Goal: Transaction & Acquisition: Subscribe to service/newsletter

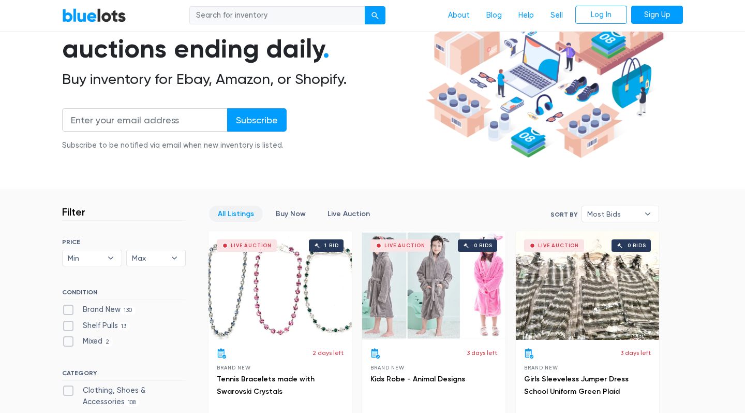
scroll to position [122, 0]
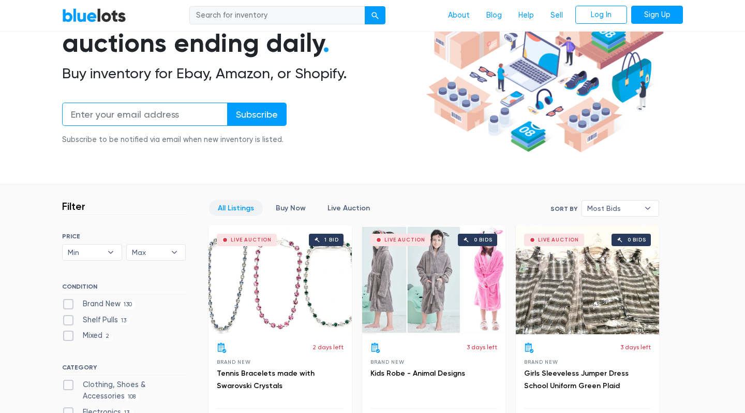
click at [108, 110] on input "email" at bounding box center [145, 113] width 166 height 23
paste input "grant.the.reseller@gmail.com"
type input "grant.the.reseller@gmail.com"
click at [241, 114] on input "Subscribe" at bounding box center [257, 113] width 60 height 23
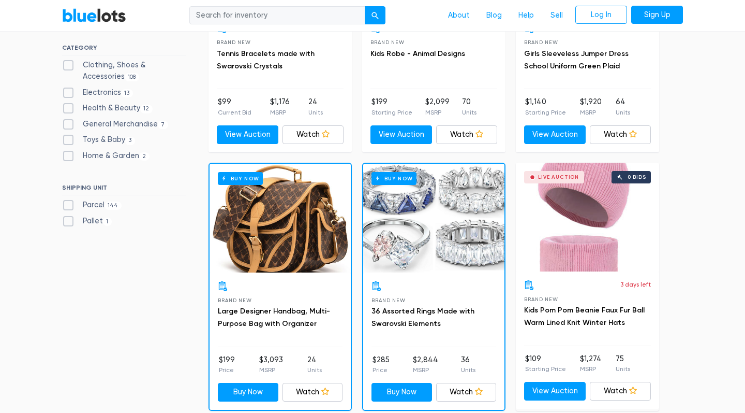
scroll to position [447, 0]
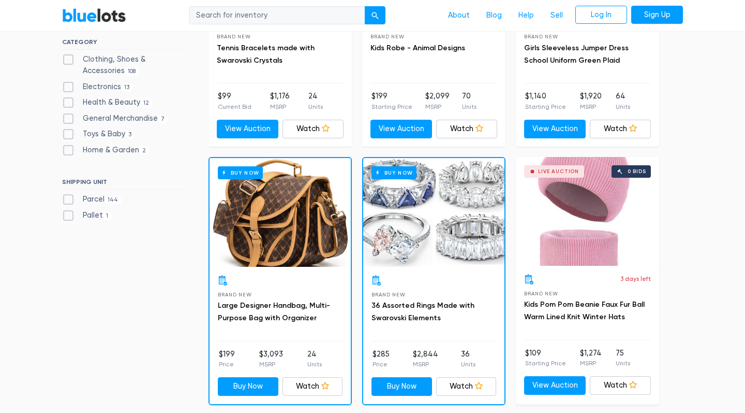
click at [455, 211] on div "Buy Now" at bounding box center [433, 212] width 141 height 109
click at [301, 244] on div "Buy Now" at bounding box center [280, 212] width 141 height 109
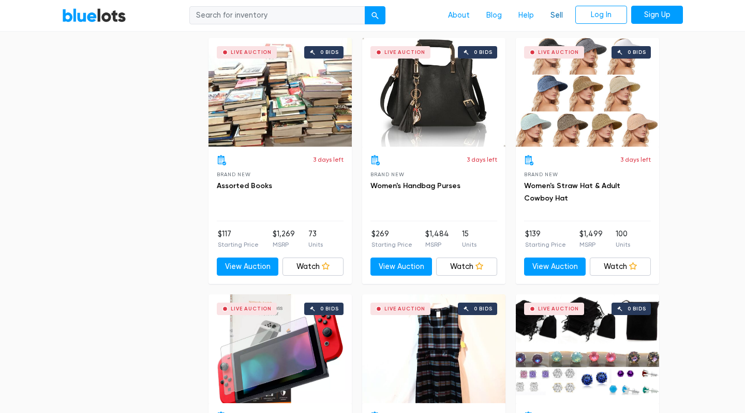
scroll to position [1085, 0]
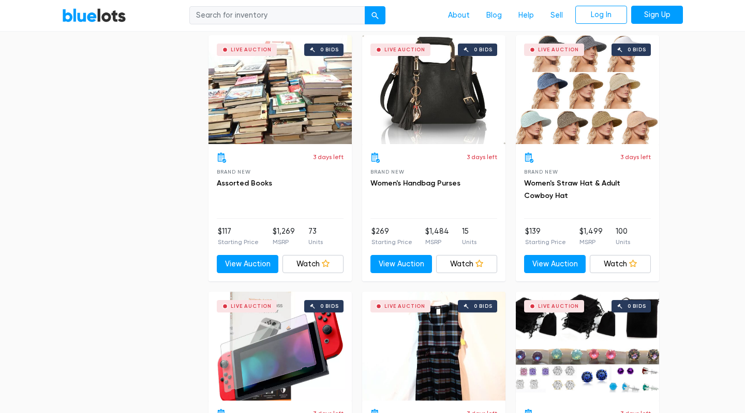
click at [294, 128] on div "Live Auction 0 bids" at bounding box center [280, 89] width 143 height 109
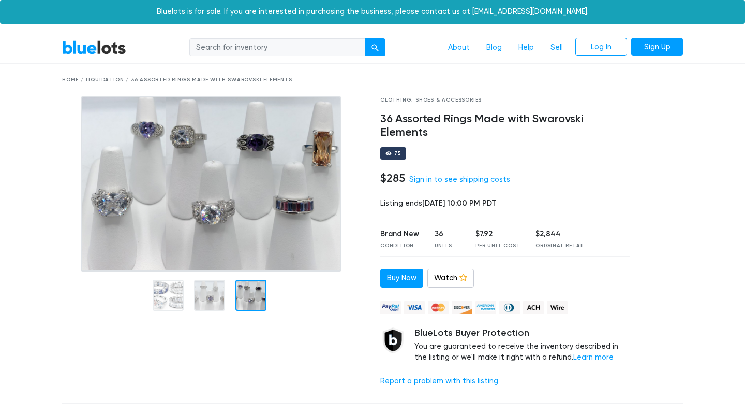
click at [253, 291] on div at bounding box center [251, 295] width 31 height 31
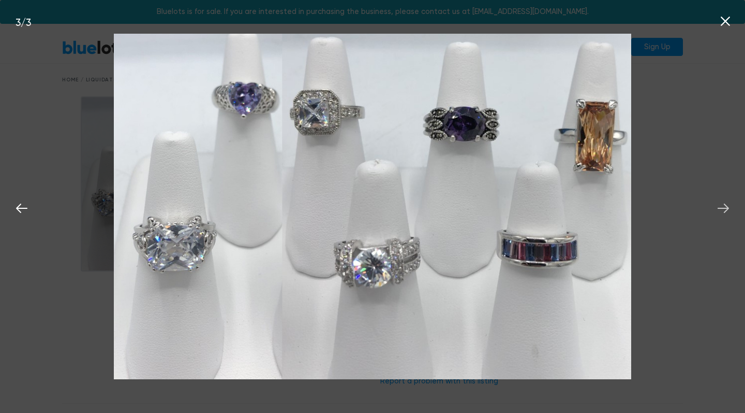
click at [728, 209] on icon at bounding box center [723, 207] width 11 height 9
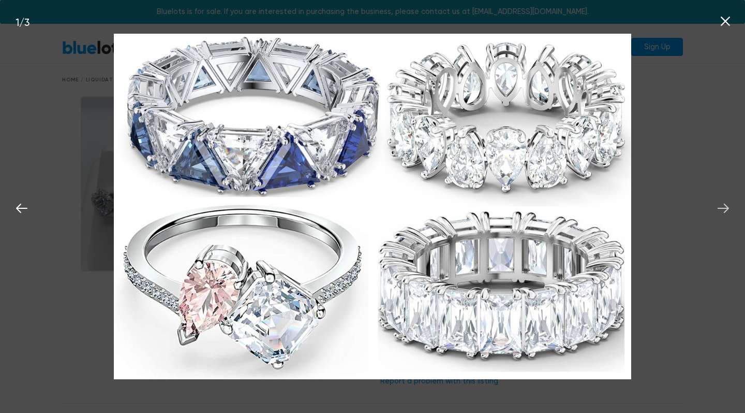
click at [728, 209] on icon at bounding box center [723, 207] width 11 height 9
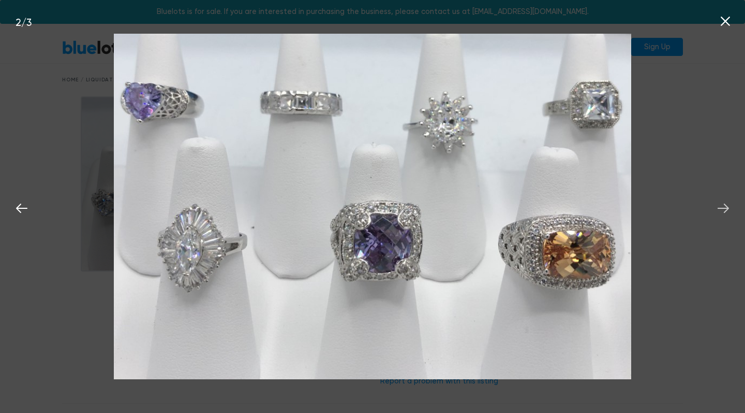
click at [727, 209] on icon at bounding box center [723, 207] width 11 height 9
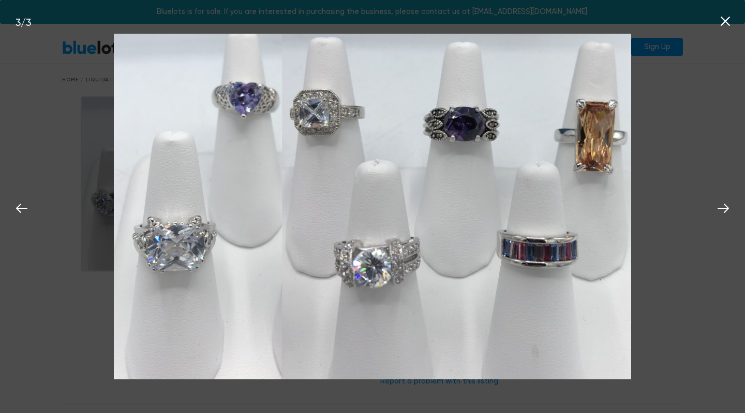
click at [720, 21] on icon at bounding box center [726, 21] width 16 height 16
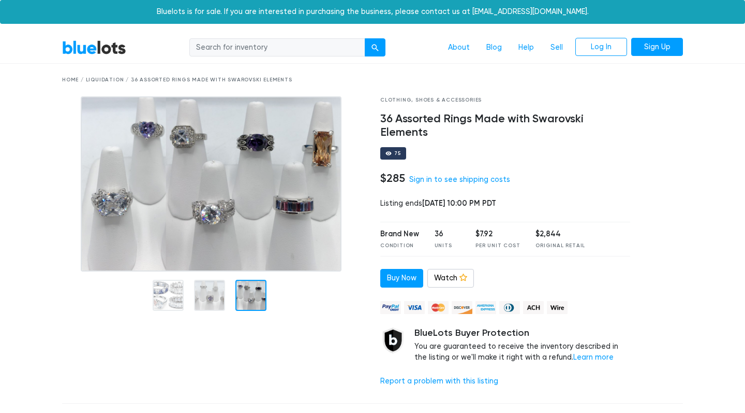
drag, startPoint x: 609, startPoint y: 213, endPoint x: 631, endPoint y: 204, distance: 23.5
click at [610, 213] on div "Clothing, Shoes & Accessories 36 Assorted Rings Made with Swarovski Elements 75…" at bounding box center [506, 245] width 266 height 299
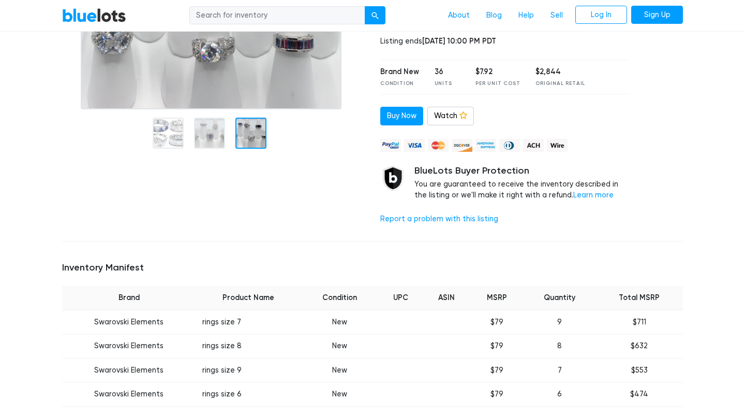
scroll to position [156, 0]
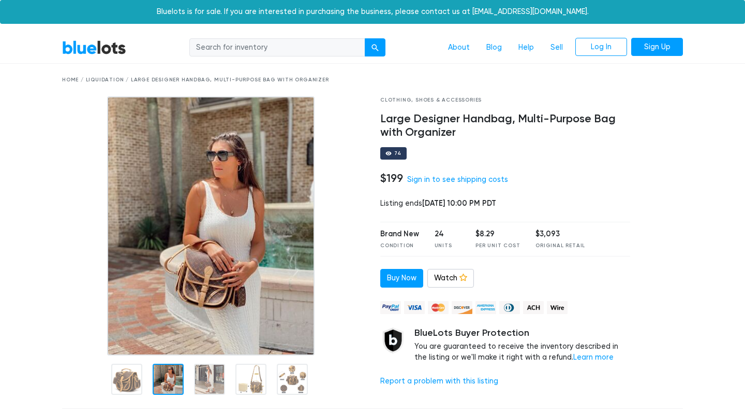
click at [174, 385] on div at bounding box center [168, 378] width 31 height 31
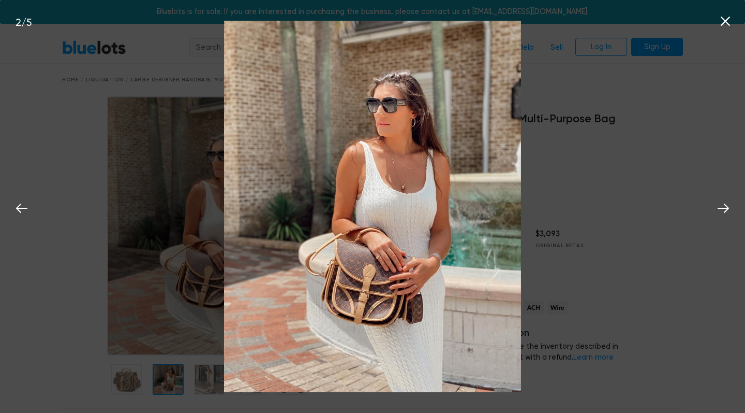
click at [187, 378] on div "2 / 5" at bounding box center [372, 206] width 745 height 413
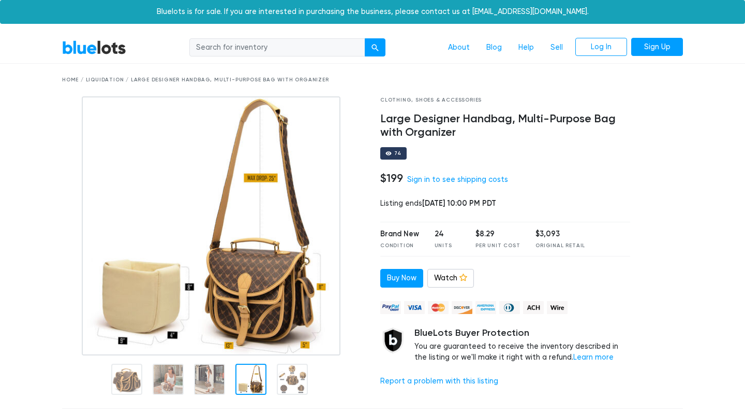
click at [243, 377] on div at bounding box center [251, 378] width 31 height 31
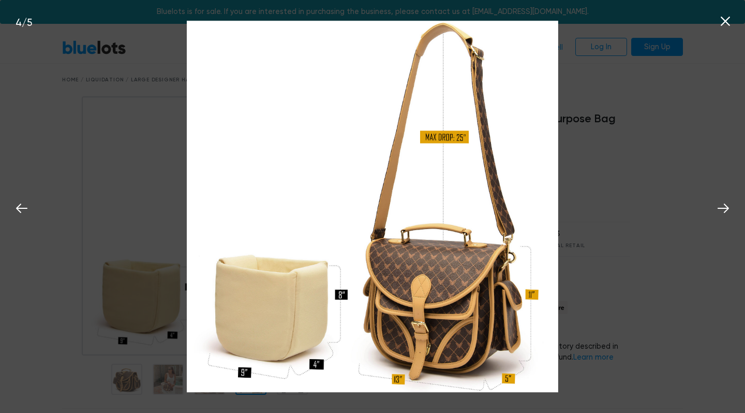
click at [585, 373] on div "4 / 5" at bounding box center [372, 206] width 745 height 413
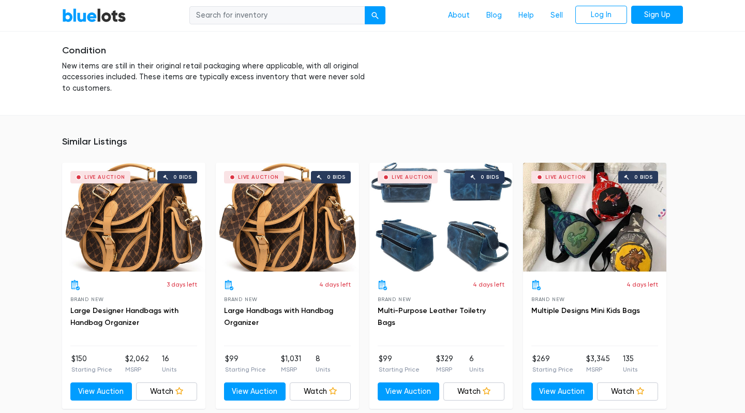
scroll to position [639, 0]
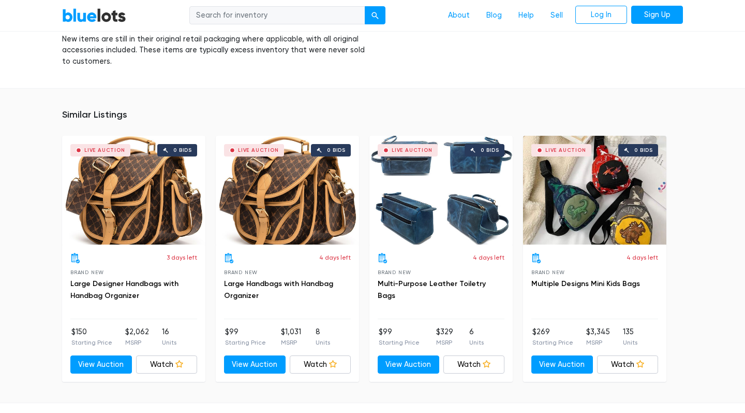
click at [331, 237] on div "Live Auction 0 bids" at bounding box center [287, 190] width 143 height 109
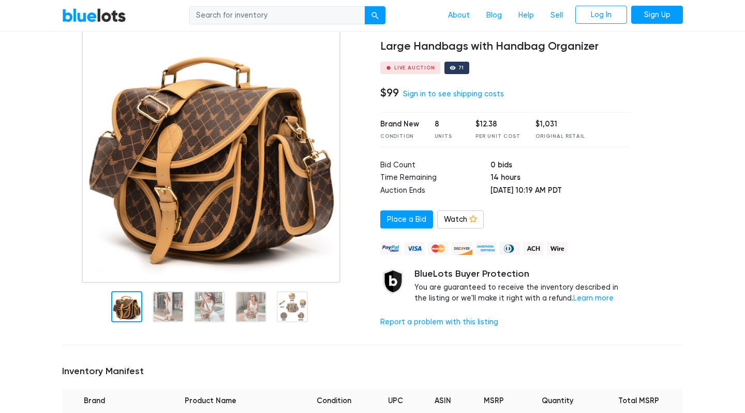
scroll to position [56, 0]
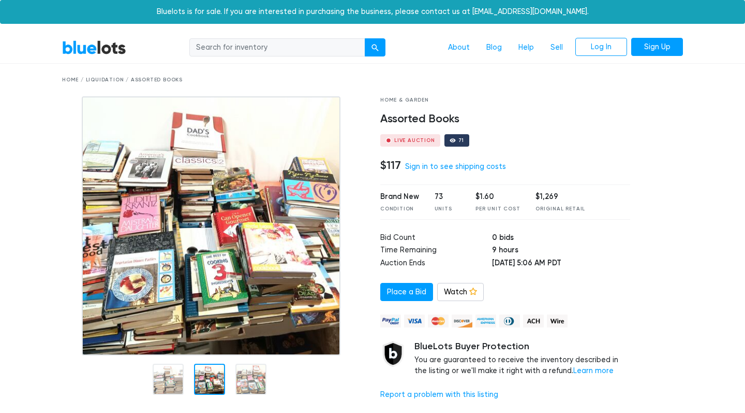
click at [236, 342] on img at bounding box center [211, 225] width 259 height 259
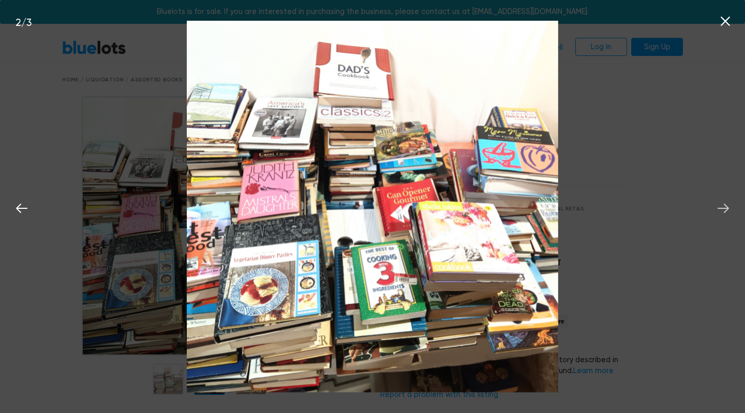
click at [718, 206] on icon at bounding box center [724, 208] width 16 height 16
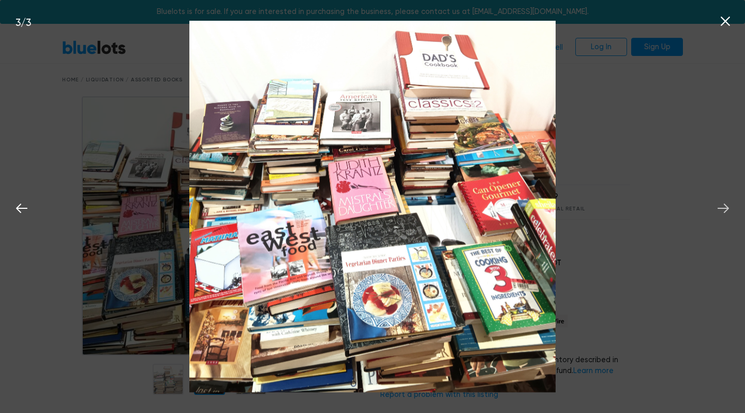
click at [720, 208] on icon at bounding box center [723, 207] width 11 height 9
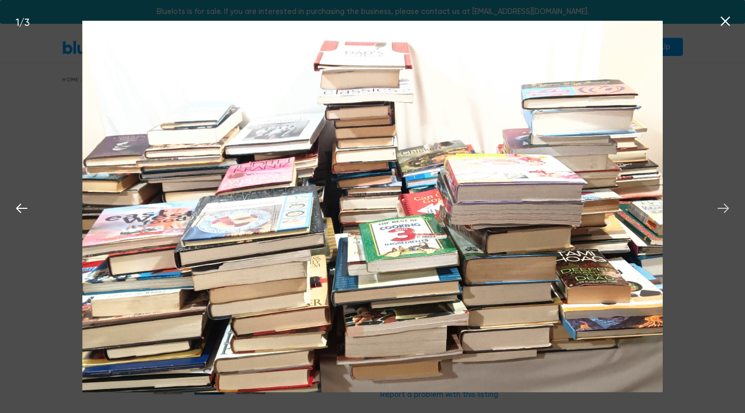
click at [720, 210] on icon at bounding box center [724, 208] width 16 height 16
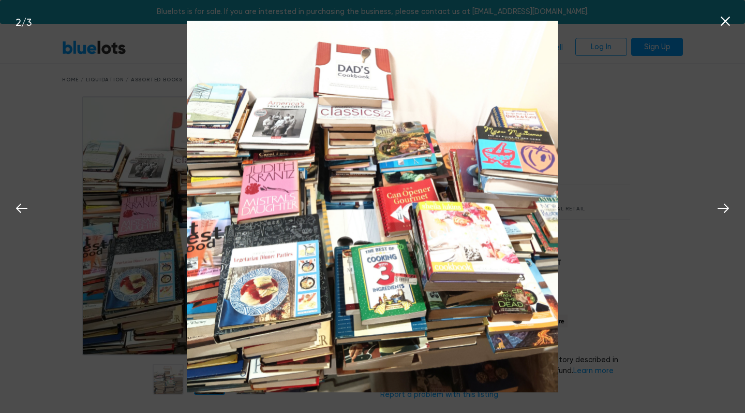
click at [728, 26] on icon at bounding box center [726, 21] width 16 height 16
